Goal: Task Accomplishment & Management: Manage account settings

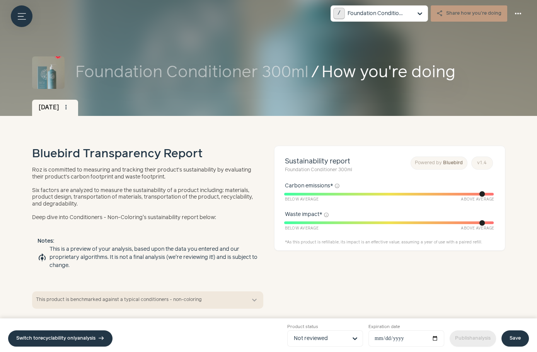
click at [324, 328] on small "Product status" at bounding box center [325, 327] width 76 height 7
click at [324, 331] on input "Product status Not reviewed" at bounding box center [320, 338] width 53 height 15
click at [324, 334] on input "Product status Option Not reviewed, selected. Select is focused, type to refine…" at bounding box center [320, 338] width 53 height 15
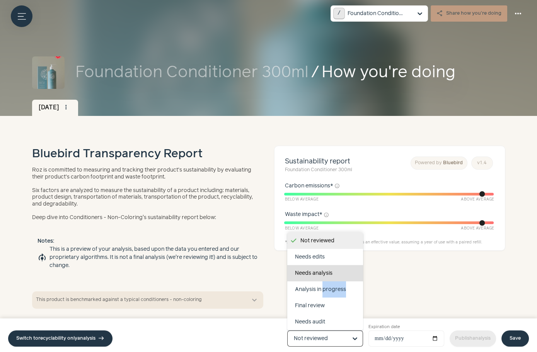
scroll to position [48, 0]
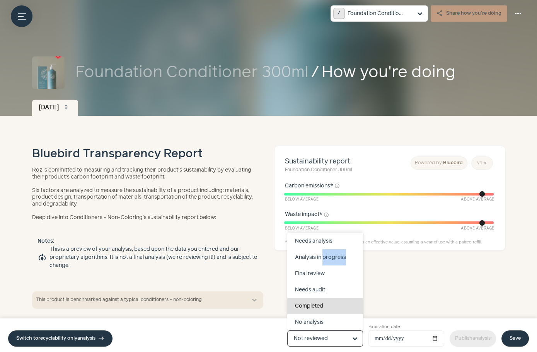
click at [324, 305] on div "Completed" at bounding box center [325, 306] width 76 height 16
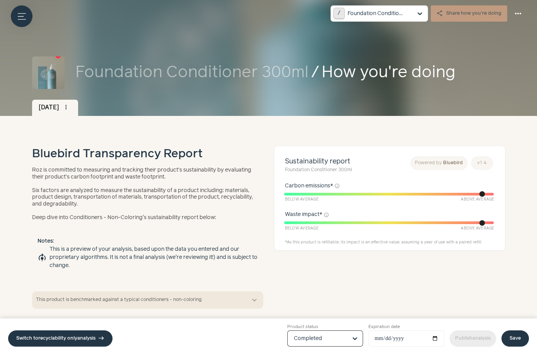
click at [507, 341] on link "Save" at bounding box center [514, 339] width 27 height 16
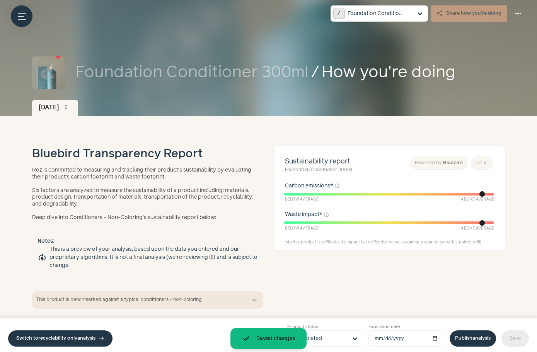
click at [464, 337] on link "Publish analysis" at bounding box center [473, 339] width 46 height 16
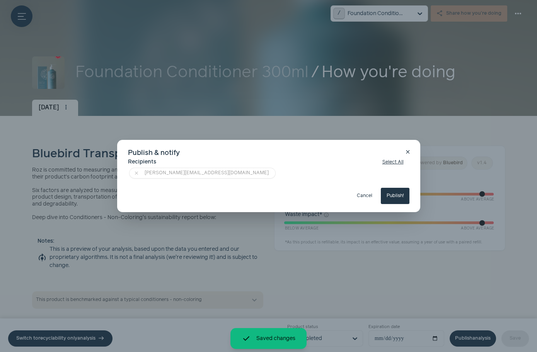
click at [396, 198] on button "Publish!" at bounding box center [395, 196] width 29 height 16
type input "**********"
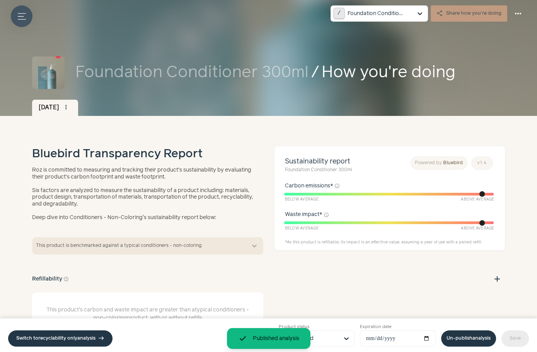
click at [27, 19] on button "Menu button" at bounding box center [22, 16] width 22 height 22
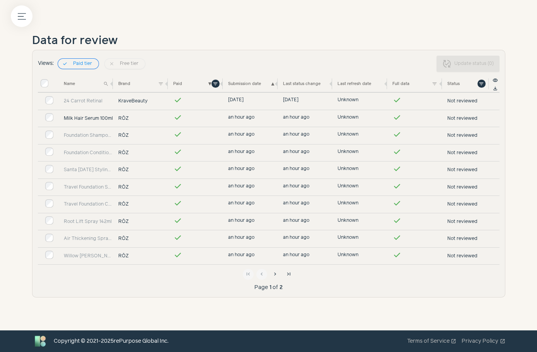
click at [98, 115] on link "Milk Hair Serum 100ml" at bounding box center [88, 118] width 49 height 7
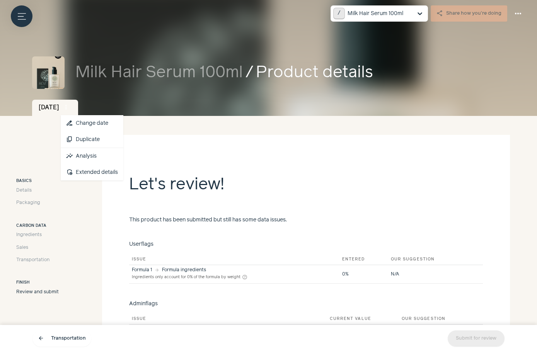
click at [70, 107] on span "more_vert" at bounding box center [66, 107] width 7 height 7
click at [94, 155] on link "insights Analysis" at bounding box center [92, 156] width 63 height 16
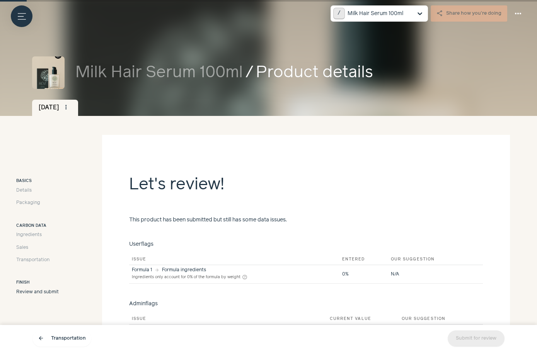
scroll to position [53, 0]
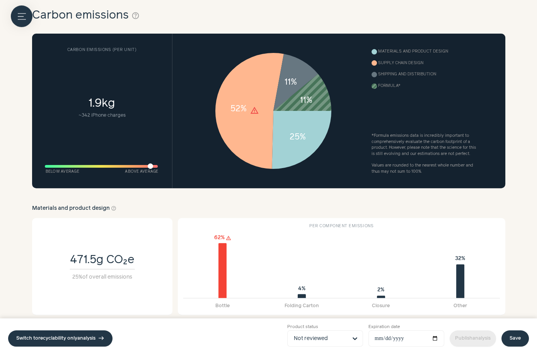
scroll to position [410, 0]
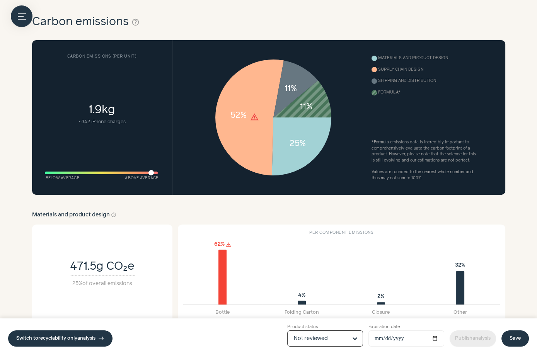
click at [306, 341] on input "Product status Option Not reviewed, selected. Select is focused, type to refine…" at bounding box center [320, 338] width 53 height 15
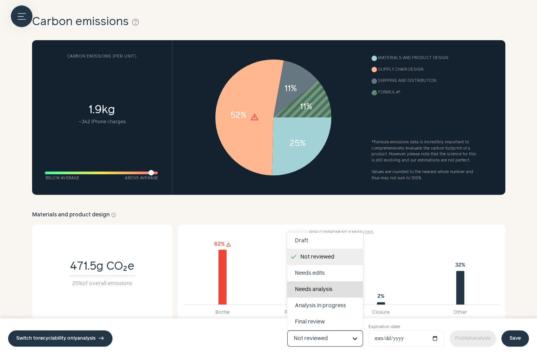
scroll to position [48, 0]
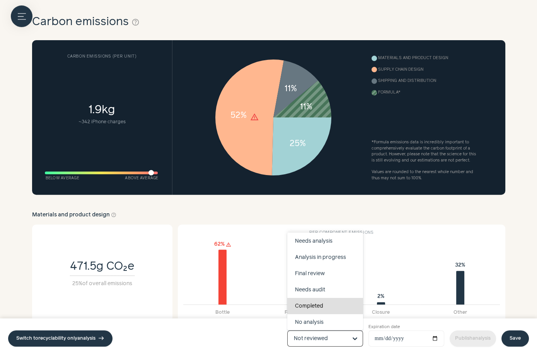
click at [314, 305] on div "Completed" at bounding box center [325, 306] width 76 height 16
click at [314, 331] on input "Product status Draft Not reviewed Needs edits Needs analysis Analysis in progre…" at bounding box center [320, 338] width 53 height 15
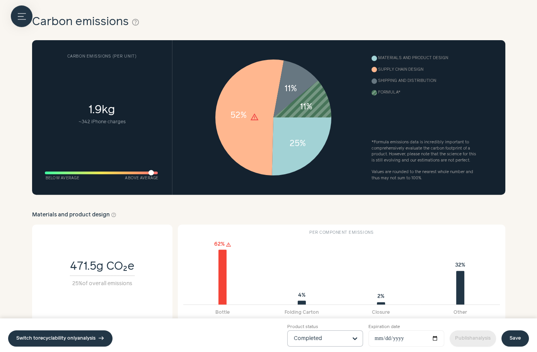
click at [514, 342] on link "Save" at bounding box center [514, 339] width 27 height 16
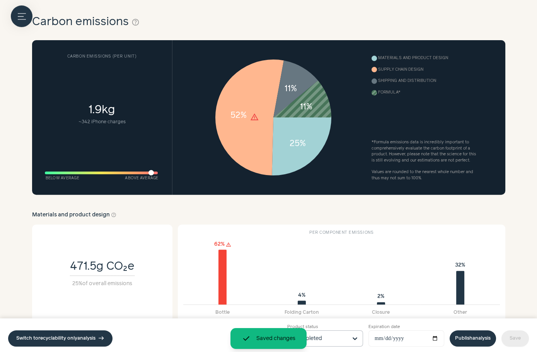
click at [471, 335] on link "Publish analysis" at bounding box center [473, 339] width 46 height 16
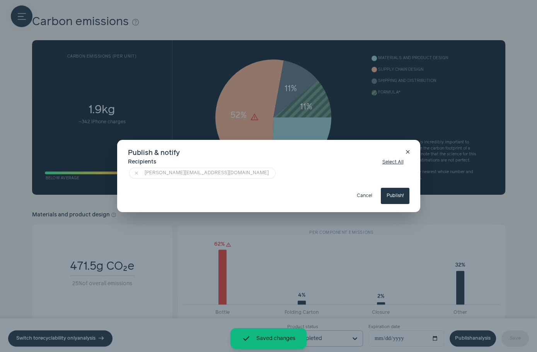
click at [400, 199] on button "Publish!" at bounding box center [395, 196] width 29 height 16
type input "**********"
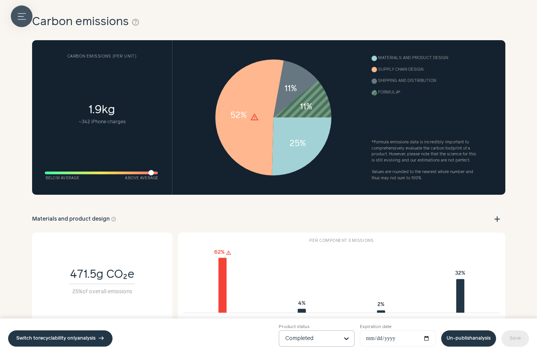
click at [20, 8] on button "Menu button" at bounding box center [22, 16] width 22 height 22
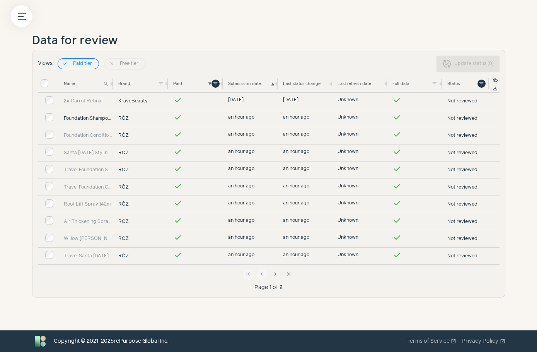
click at [87, 115] on link "Foundation Shampoo Refill 600ml" at bounding box center [88, 118] width 49 height 7
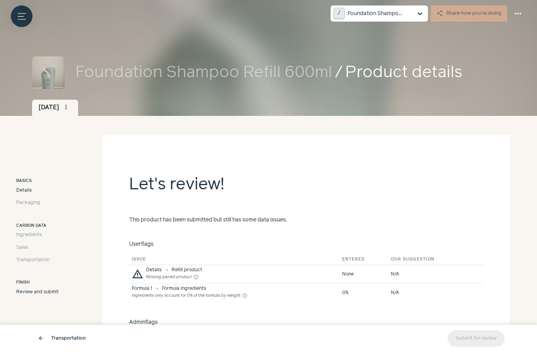
click at [30, 189] on span "Details" at bounding box center [23, 190] width 15 height 7
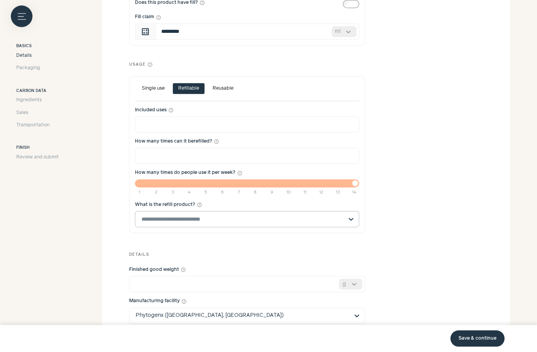
scroll to position [479, 0]
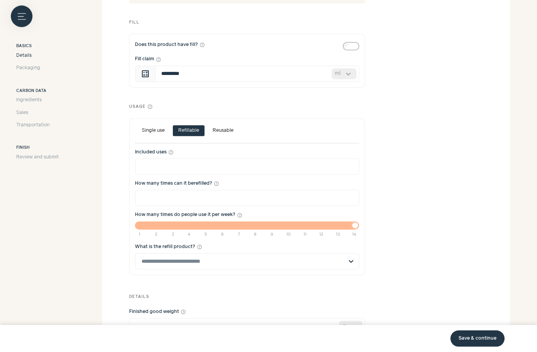
click at [157, 131] on button "Single use" at bounding box center [153, 130] width 34 height 11
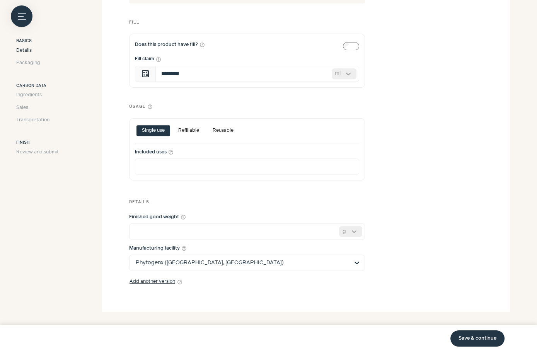
click at [482, 332] on link "Save & continue" at bounding box center [477, 339] width 54 height 16
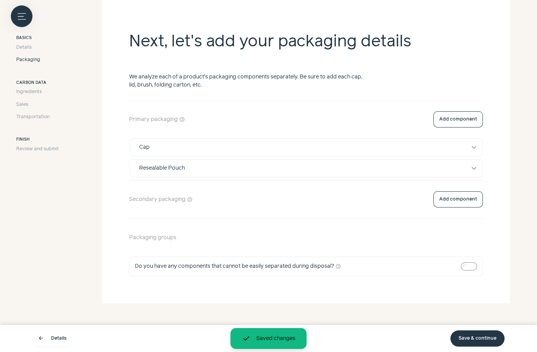
scroll to position [135, 0]
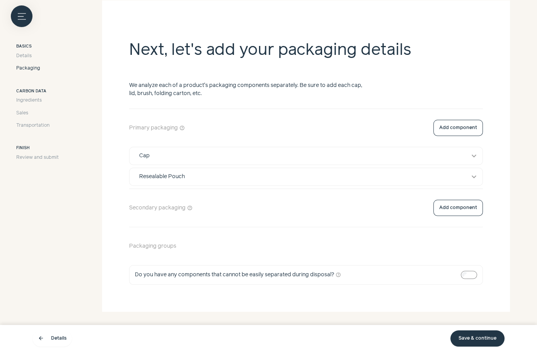
click at [475, 333] on link "Save & continue" at bounding box center [477, 339] width 54 height 16
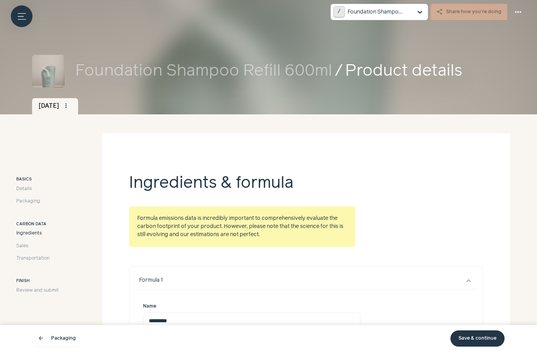
click at [475, 333] on link "Save & continue" at bounding box center [477, 339] width 54 height 16
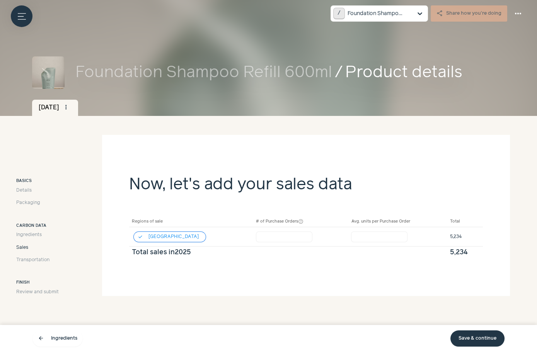
click at [475, 333] on link "Save & continue" at bounding box center [477, 339] width 54 height 16
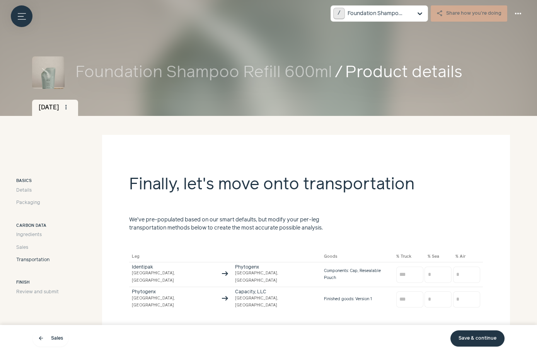
click at [475, 333] on link "Save & continue" at bounding box center [477, 339] width 54 height 16
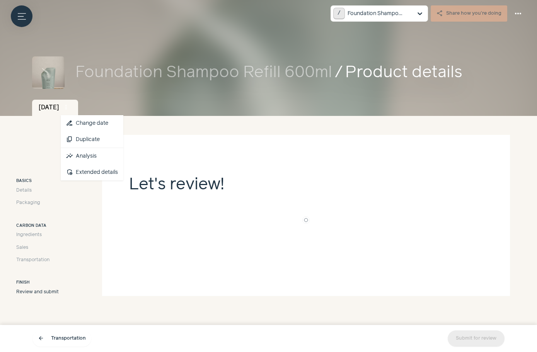
click at [70, 104] on span "more_vert" at bounding box center [66, 107] width 7 height 7
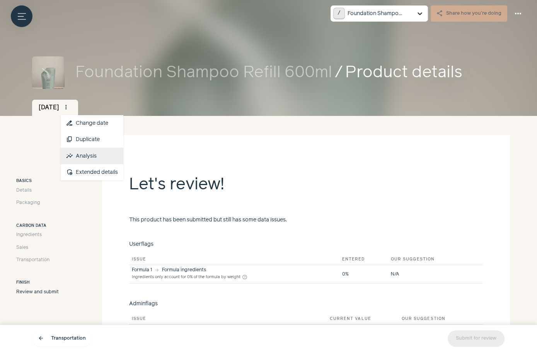
click at [102, 154] on link "insights Analysis" at bounding box center [92, 156] width 63 height 16
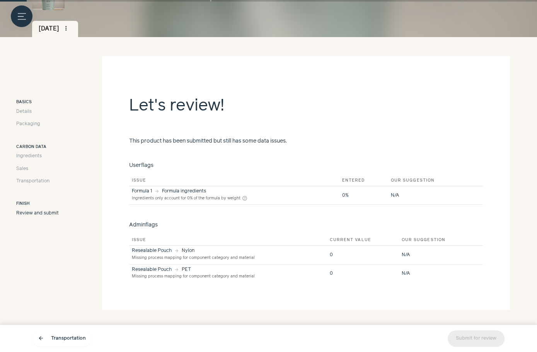
scroll to position [84, 0]
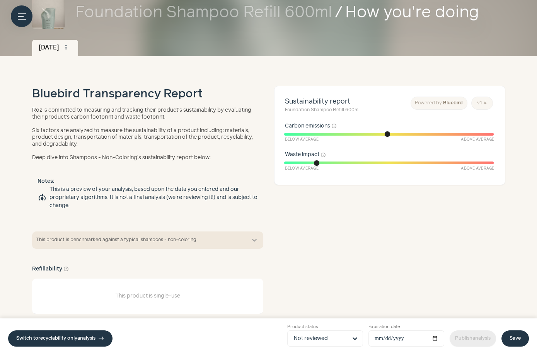
scroll to position [53, 0]
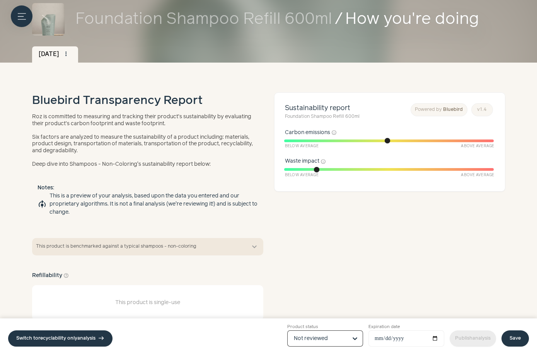
click at [324, 333] on input "Product status Option Not reviewed, selected. Select is focused, type to refine…" at bounding box center [320, 338] width 53 height 15
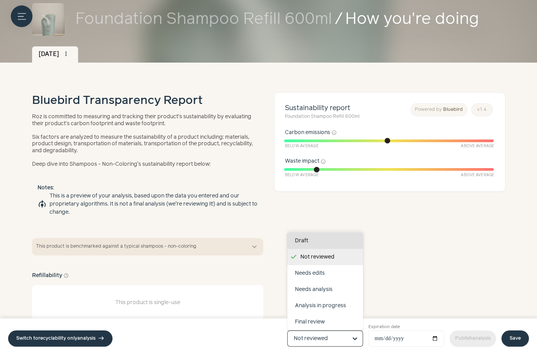
scroll to position [48, 0]
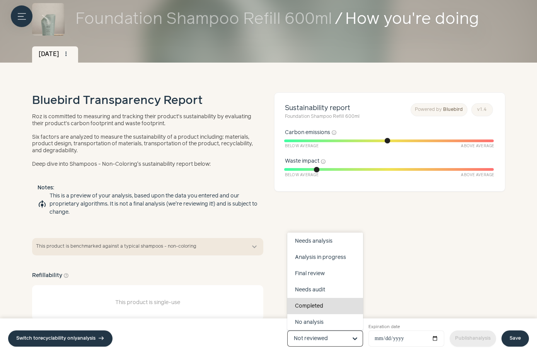
click at [324, 306] on div "Completed" at bounding box center [325, 306] width 76 height 16
click at [324, 331] on input "Product status Draft Not reviewed Needs edits Needs analysis Analysis in progre…" at bounding box center [320, 338] width 53 height 15
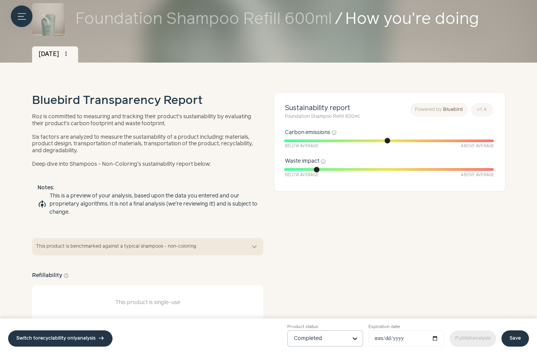
click at [516, 336] on link "Save" at bounding box center [514, 339] width 27 height 16
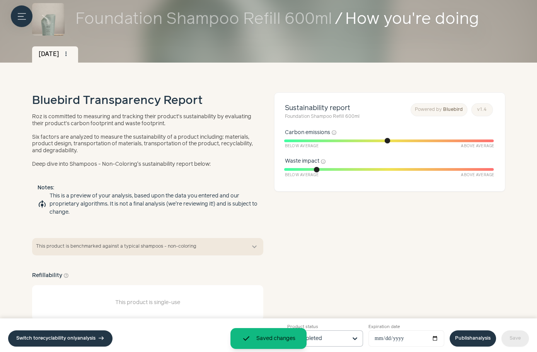
click at [470, 336] on link "Publish analysis" at bounding box center [473, 339] width 46 height 16
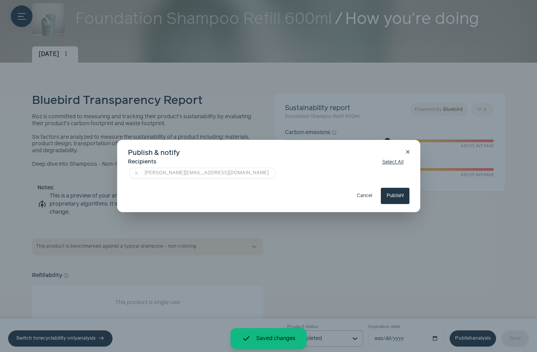
click at [392, 197] on button "Publish!" at bounding box center [395, 196] width 29 height 16
type input "**********"
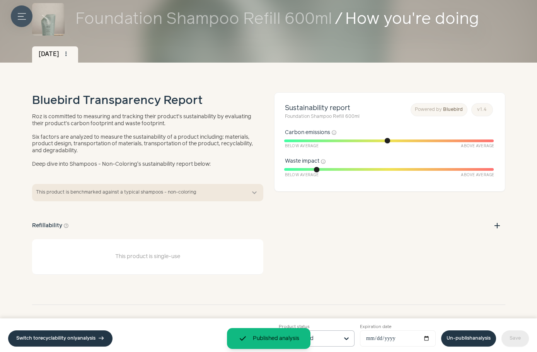
click at [17, 11] on button "Menu button" at bounding box center [22, 16] width 22 height 22
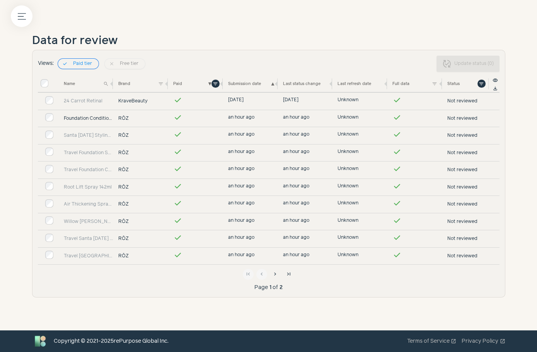
click at [94, 115] on link "Foundation Conditioner Refill 600ml" at bounding box center [88, 118] width 49 height 7
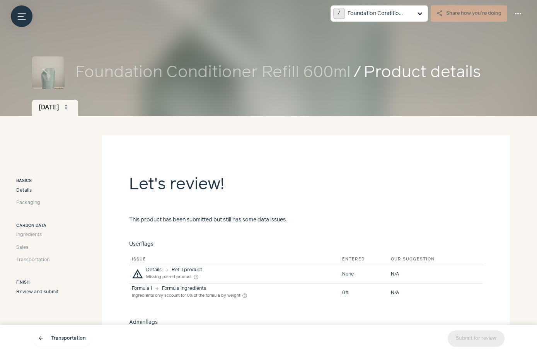
click at [27, 191] on span "Details" at bounding box center [23, 190] width 15 height 7
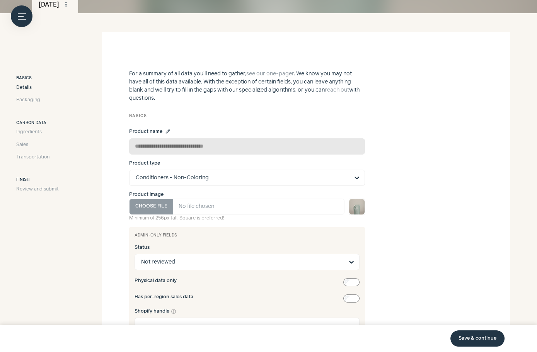
scroll to position [581, 0]
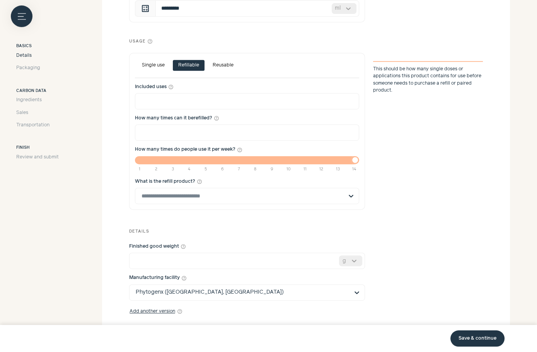
click at [152, 66] on button "Single use" at bounding box center [153, 65] width 34 height 11
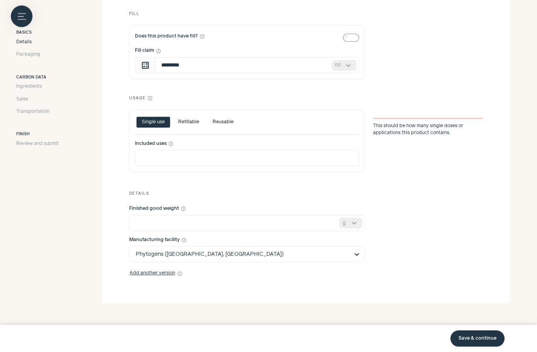
scroll to position [486, 0]
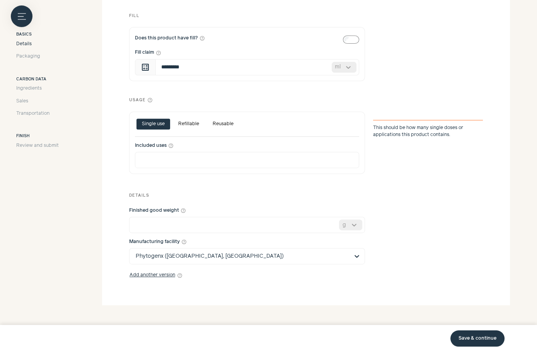
click at [472, 340] on link "Save & continue" at bounding box center [477, 339] width 54 height 16
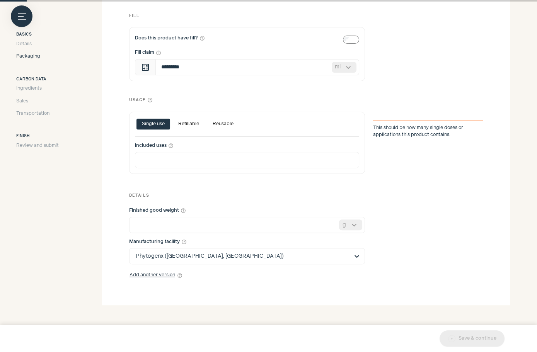
scroll to position [135, 0]
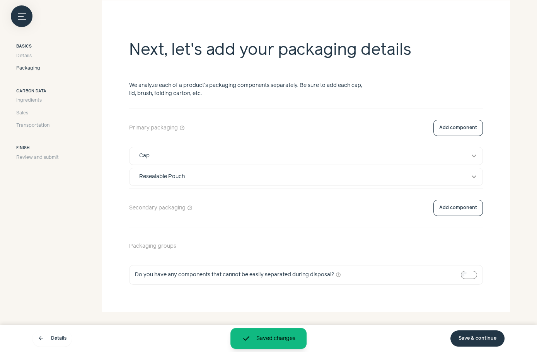
click at [472, 340] on link "Save & continue" at bounding box center [477, 339] width 54 height 16
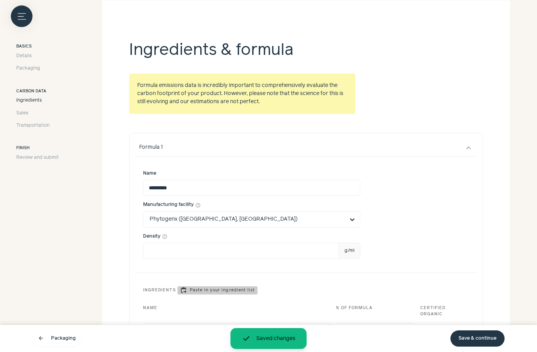
click at [472, 340] on link "Save & continue" at bounding box center [477, 339] width 54 height 16
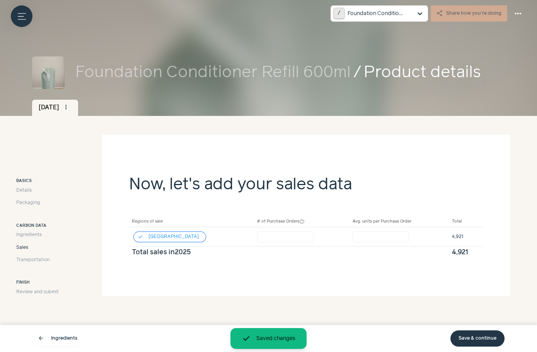
click at [472, 340] on link "Save & continue" at bounding box center [477, 339] width 54 height 16
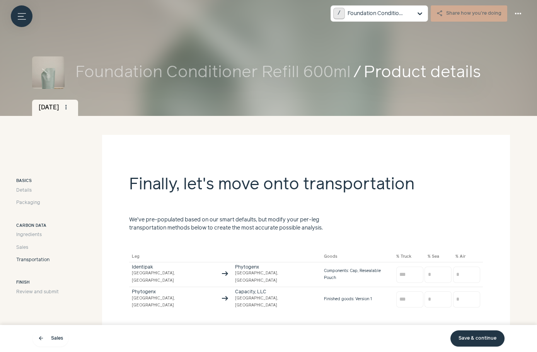
click at [472, 340] on link "Save & continue" at bounding box center [477, 339] width 54 height 16
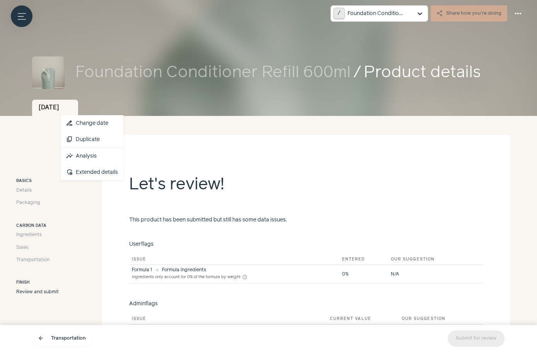
click at [70, 106] on span "more_vert" at bounding box center [66, 107] width 7 height 7
click at [98, 157] on link "insights Analysis" at bounding box center [92, 156] width 63 height 16
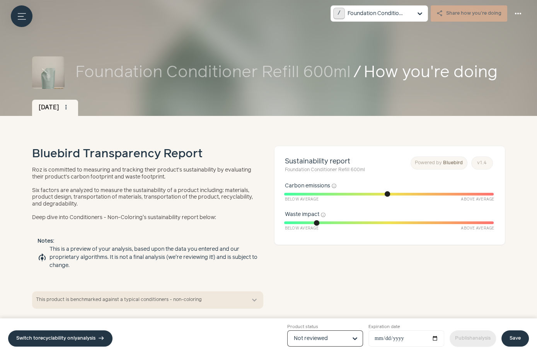
click at [341, 341] on input "Product status Option Not reviewed, selected. Select is focused, type to refine…" at bounding box center [320, 338] width 53 height 15
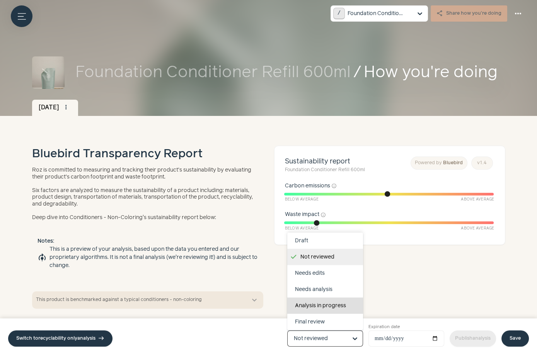
scroll to position [48, 0]
drag, startPoint x: 330, startPoint y: 316, endPoint x: 327, endPoint y: 303, distance: 13.4
click at [327, 303] on div "Draft Not reviewed Needs edits Needs analysis Analysis in progress Final review…" at bounding box center [325, 281] width 76 height 97
click at [327, 331] on input "Product status Draft Not reviewed Needs edits Needs analysis Analysis in progre…" at bounding box center [320, 338] width 53 height 15
click at [327, 303] on div "Completed" at bounding box center [325, 306] width 76 height 16
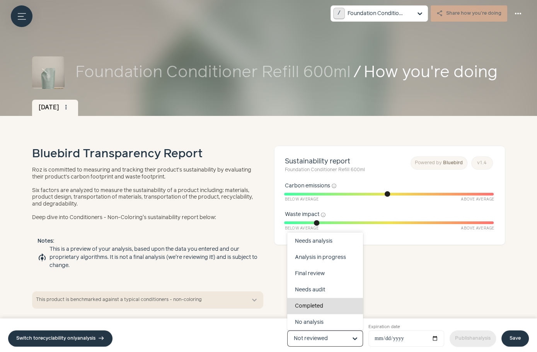
click at [327, 331] on input "Product status Draft Not reviewed Needs edits Needs analysis Analysis in progre…" at bounding box center [320, 338] width 53 height 15
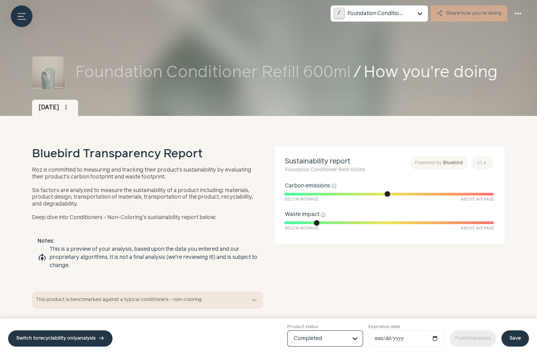
click at [515, 340] on link "Save" at bounding box center [514, 339] width 27 height 16
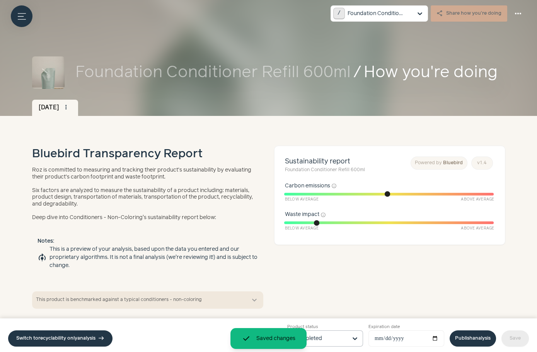
click at [468, 340] on link "Publish analysis" at bounding box center [473, 339] width 46 height 16
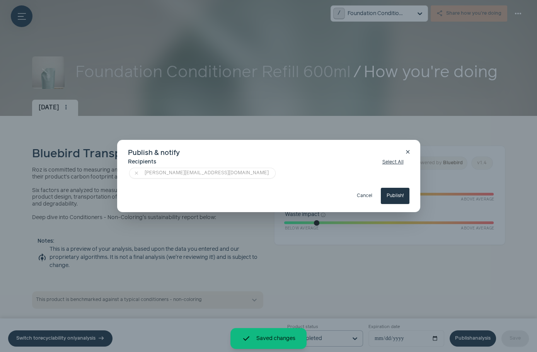
click at [398, 191] on button "Publish!" at bounding box center [395, 196] width 29 height 16
type input "**********"
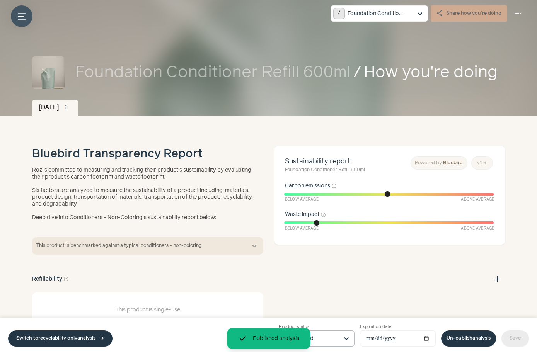
click at [20, 14] on icon "Menu button" at bounding box center [22, 16] width 8 height 8
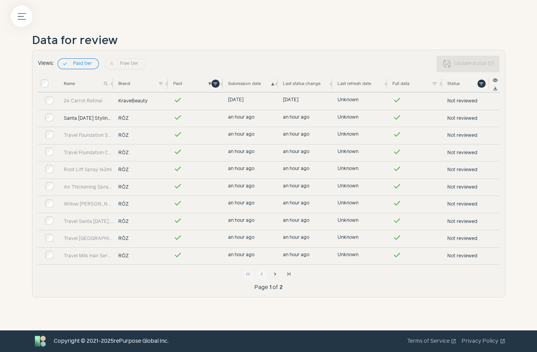
click at [78, 118] on link "Santa Lucia Styling Oil 60ml" at bounding box center [88, 118] width 49 height 7
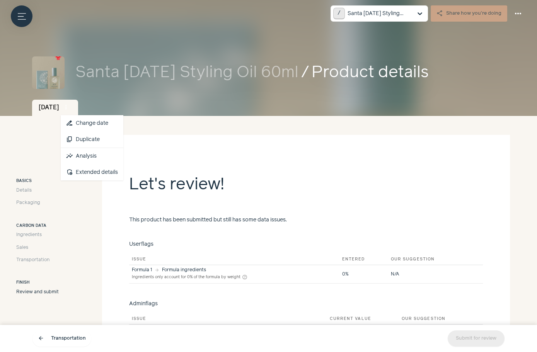
click at [70, 110] on span "more_vert" at bounding box center [66, 107] width 7 height 7
click at [110, 152] on link "insights Analysis" at bounding box center [92, 156] width 63 height 16
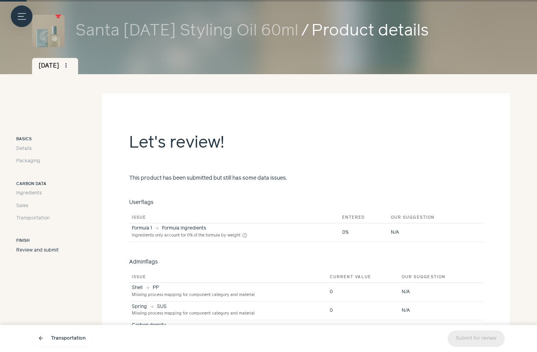
scroll to position [44, 0]
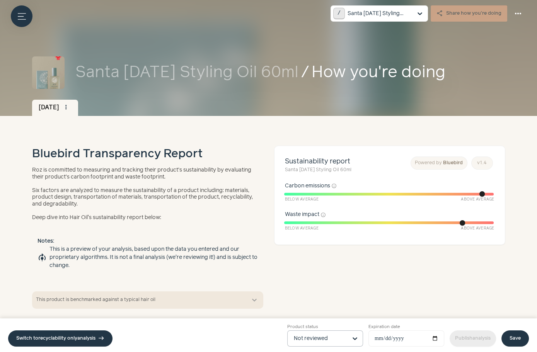
click at [313, 337] on input "Product status Not reviewed" at bounding box center [320, 338] width 53 height 15
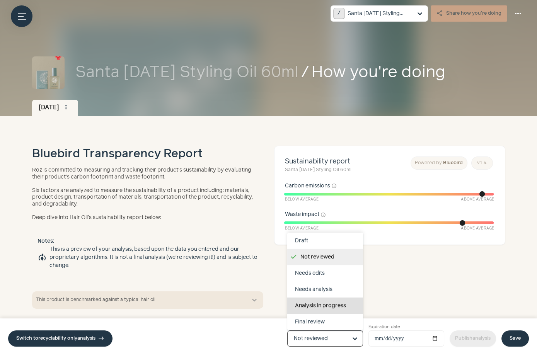
scroll to position [48, 0]
click at [322, 303] on div "Completed" at bounding box center [325, 306] width 76 height 16
click at [322, 331] on input "Product status Draft Not reviewed Needs edits Needs analysis Analysis in progre…" at bounding box center [320, 338] width 53 height 15
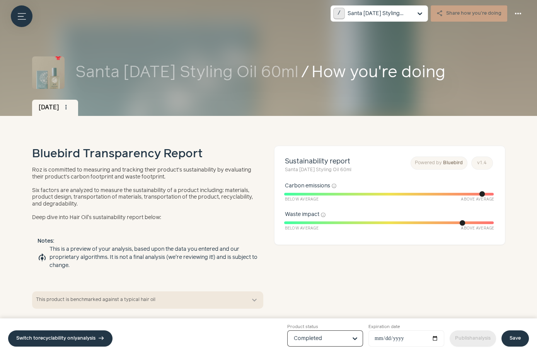
click at [518, 338] on link "Save" at bounding box center [514, 339] width 27 height 16
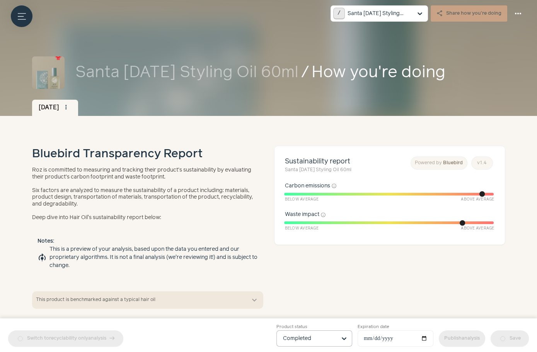
click at [479, 341] on div "Switch to recyclability only analysis east Product status Completed Expiration …" at bounding box center [268, 336] width 537 height 34
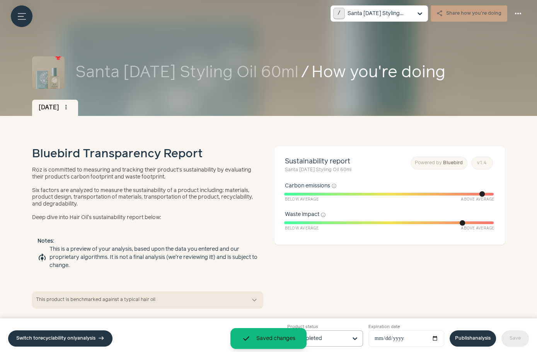
click at [479, 341] on link "Publish analysis" at bounding box center [473, 339] width 46 height 16
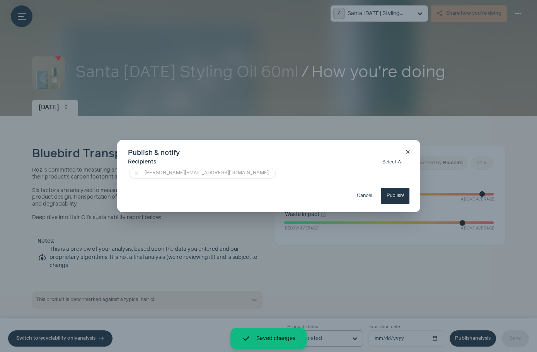
click at [396, 201] on button "Publish!" at bounding box center [395, 196] width 29 height 16
type input "**********"
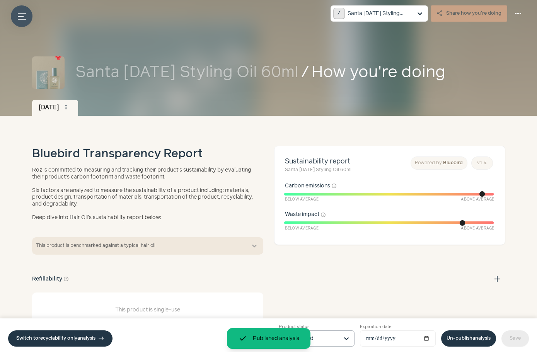
click at [17, 11] on button "Menu button" at bounding box center [22, 16] width 22 height 22
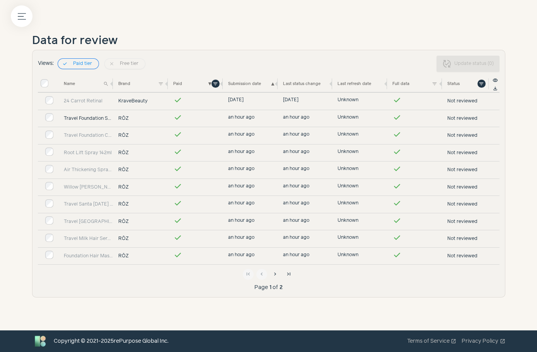
click at [90, 118] on link "Travel Foundation Shampoo 70ml" at bounding box center [88, 118] width 49 height 7
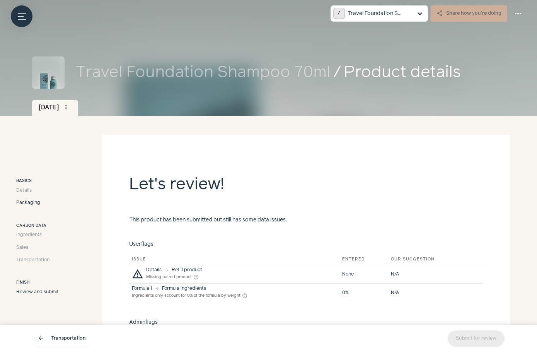
click at [32, 201] on span "Packaging" at bounding box center [28, 202] width 24 height 7
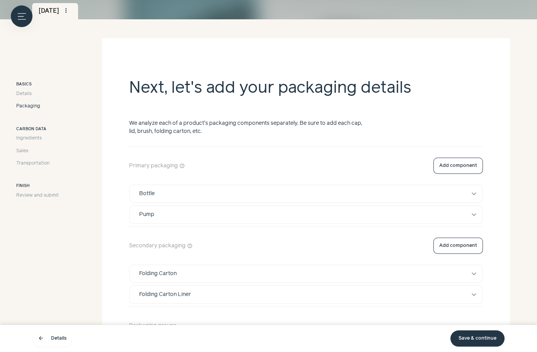
scroll to position [103, 0]
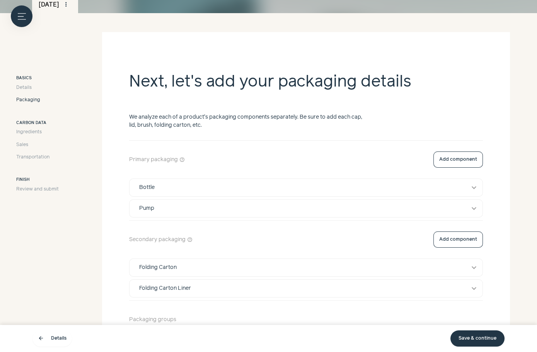
click at [21, 83] on div "Basics Details Packaging" at bounding box center [37, 89] width 43 height 29
click at [21, 84] on div "Basics Details Packaging" at bounding box center [37, 89] width 43 height 29
click at [21, 85] on span "Details" at bounding box center [23, 87] width 15 height 7
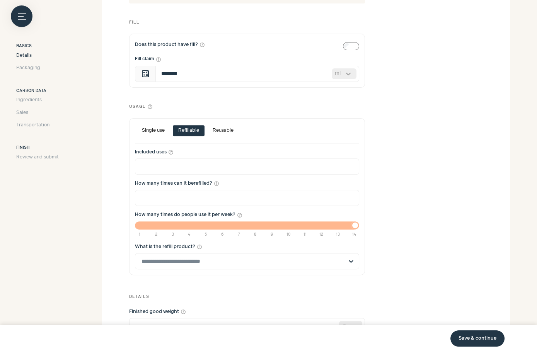
scroll to position [499, 0]
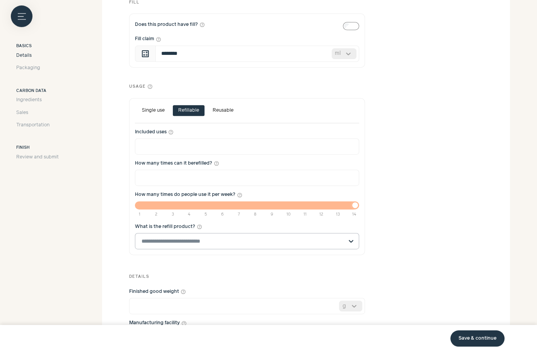
click at [201, 236] on input "What is the refill product? help_outline" at bounding box center [242, 240] width 202 height 15
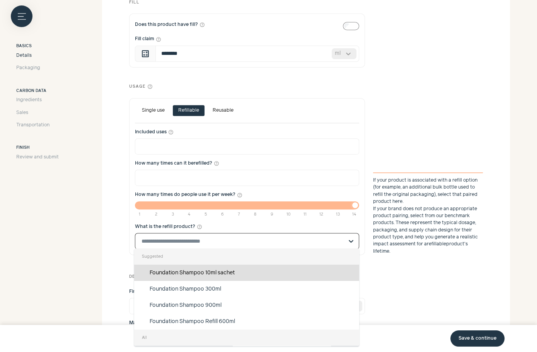
scroll to position [0, 0]
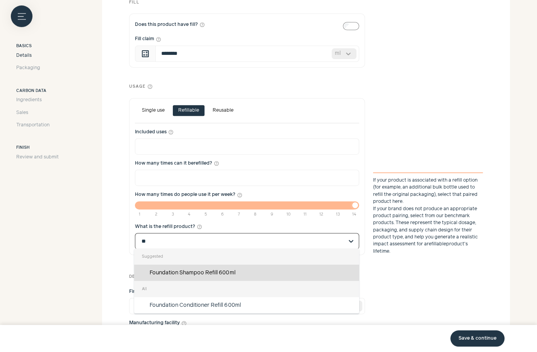
type input "***"
click at [240, 267] on div "Foundation Shampoo Refill 600ml" at bounding box center [246, 273] width 225 height 16
click at [240, 249] on input "***" at bounding box center [242, 240] width 202 height 15
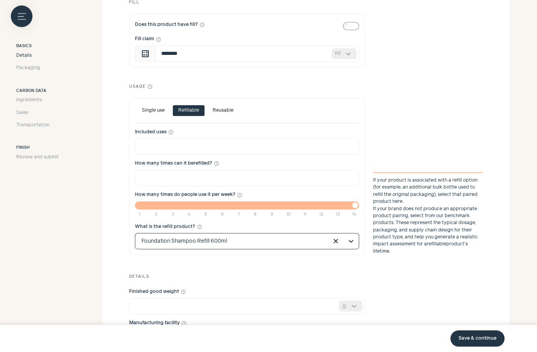
click at [473, 340] on link "Save & continue" at bounding box center [477, 339] width 54 height 16
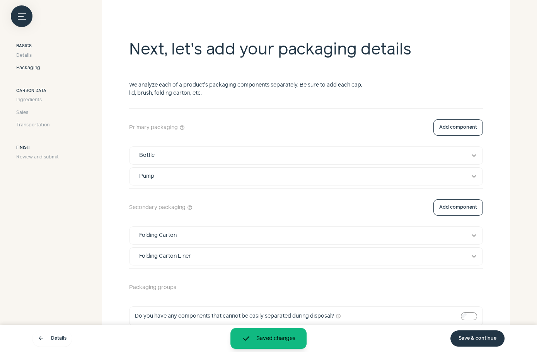
scroll to position [135, 0]
click at [228, 245] on div "Primary packaging help_outline Add component Bottle expand_more Pump expand_mor…" at bounding box center [306, 218] width 354 height 218
click at [215, 240] on button "Folding Carton expand_more" at bounding box center [305, 235] width 353 height 17
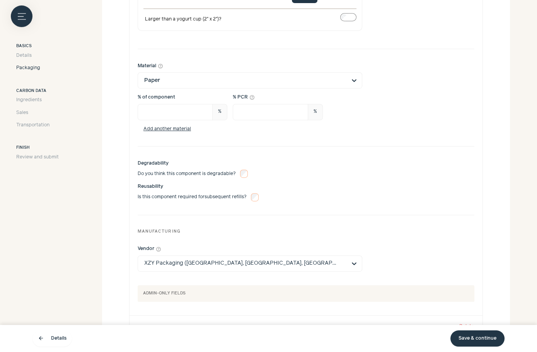
scroll to position [694, 0]
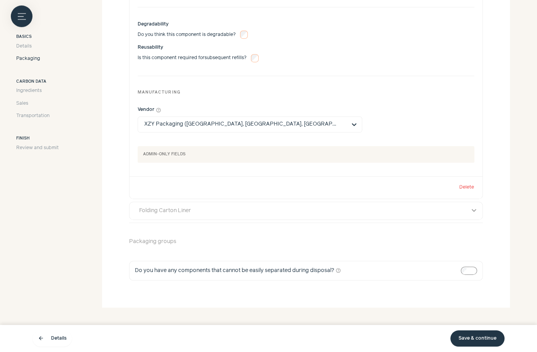
click at [249, 215] on button "Folding Carton Liner expand_more" at bounding box center [305, 210] width 353 height 17
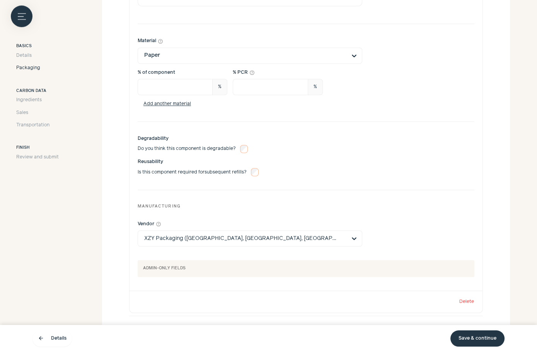
scroll to position [1115, 0]
click at [486, 338] on link "Save & continue" at bounding box center [477, 339] width 54 height 16
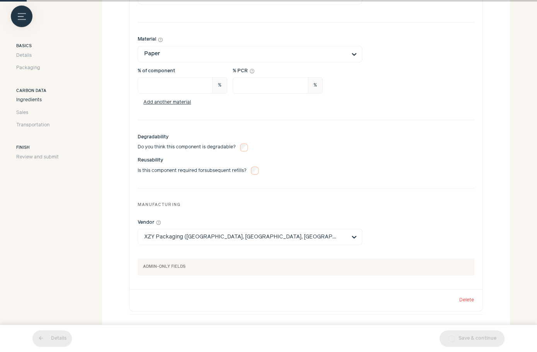
click at [486, 339] on link "Save & continue" at bounding box center [472, 339] width 65 height 16
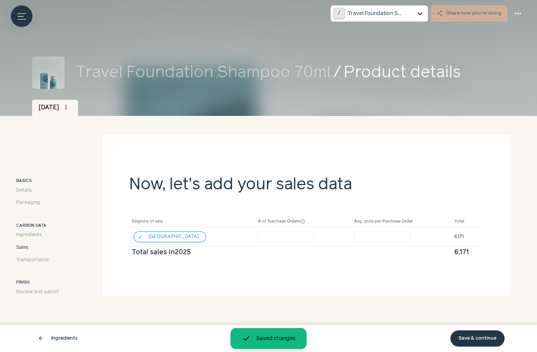
click at [486, 339] on link "Save & continue" at bounding box center [477, 339] width 54 height 16
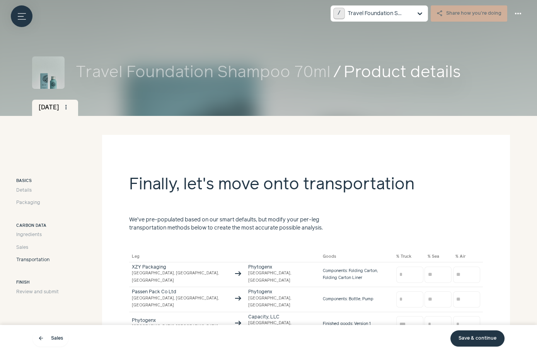
click at [486, 339] on link "Save & continue" at bounding box center [477, 339] width 54 height 16
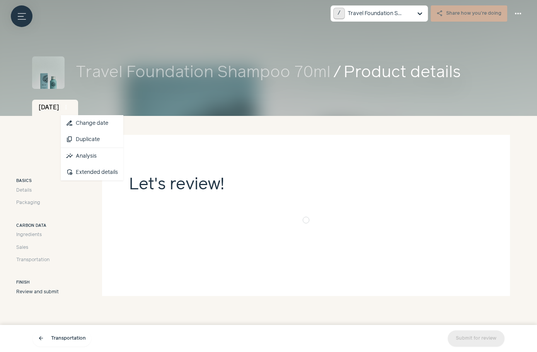
click at [70, 109] on span "more_vert" at bounding box center [66, 107] width 7 height 7
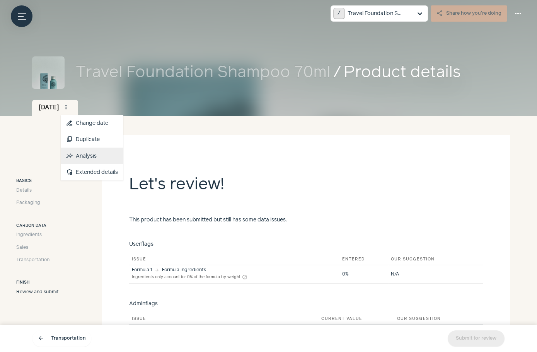
click at [106, 158] on link "insights Analysis" at bounding box center [92, 156] width 63 height 16
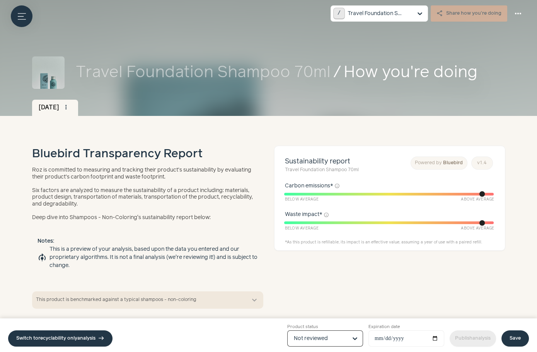
click at [314, 342] on input "Product status Option Not reviewed, selected. Select is focused, type to refine…" at bounding box center [320, 338] width 53 height 15
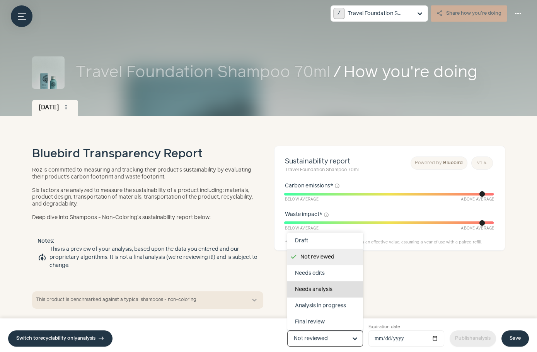
scroll to position [48, 0]
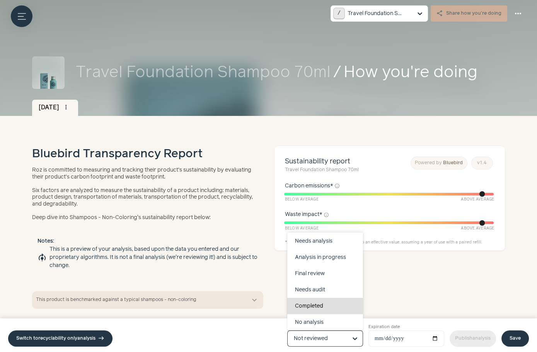
click at [326, 303] on div "Completed" at bounding box center [325, 306] width 76 height 16
click at [326, 331] on input "Product status Draft Not reviewed Needs edits Needs analysis Analysis in progre…" at bounding box center [320, 338] width 53 height 15
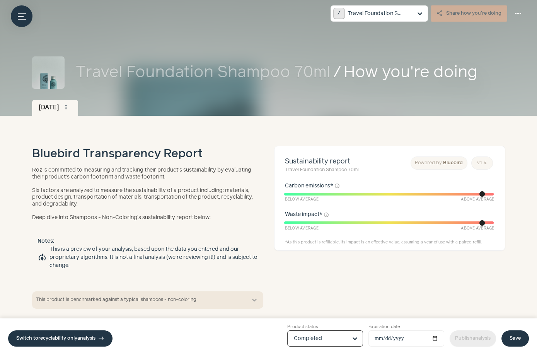
click at [513, 342] on link "Save" at bounding box center [514, 339] width 27 height 16
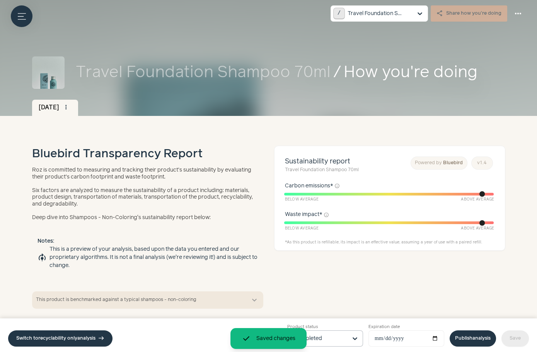
click at [463, 342] on link "Publish analysis" at bounding box center [473, 339] width 46 height 16
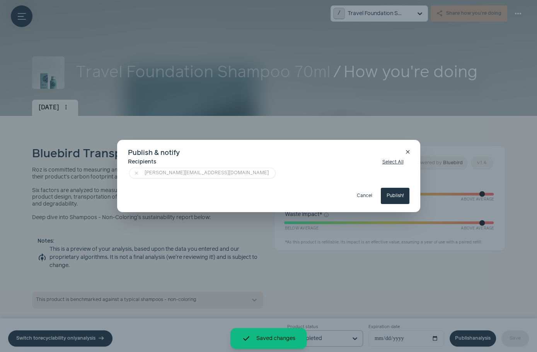
click at [394, 199] on button "Publish!" at bounding box center [395, 196] width 29 height 16
type input "**********"
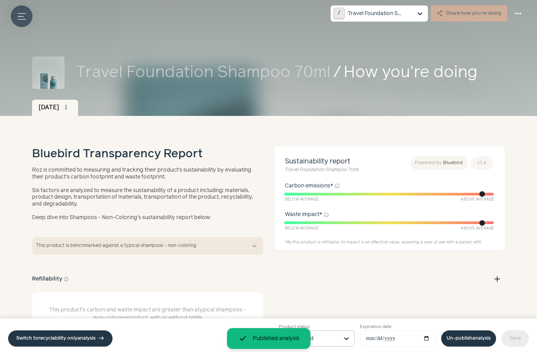
click at [15, 15] on button "Menu button" at bounding box center [22, 16] width 22 height 22
